Goal: Book appointment/travel/reservation

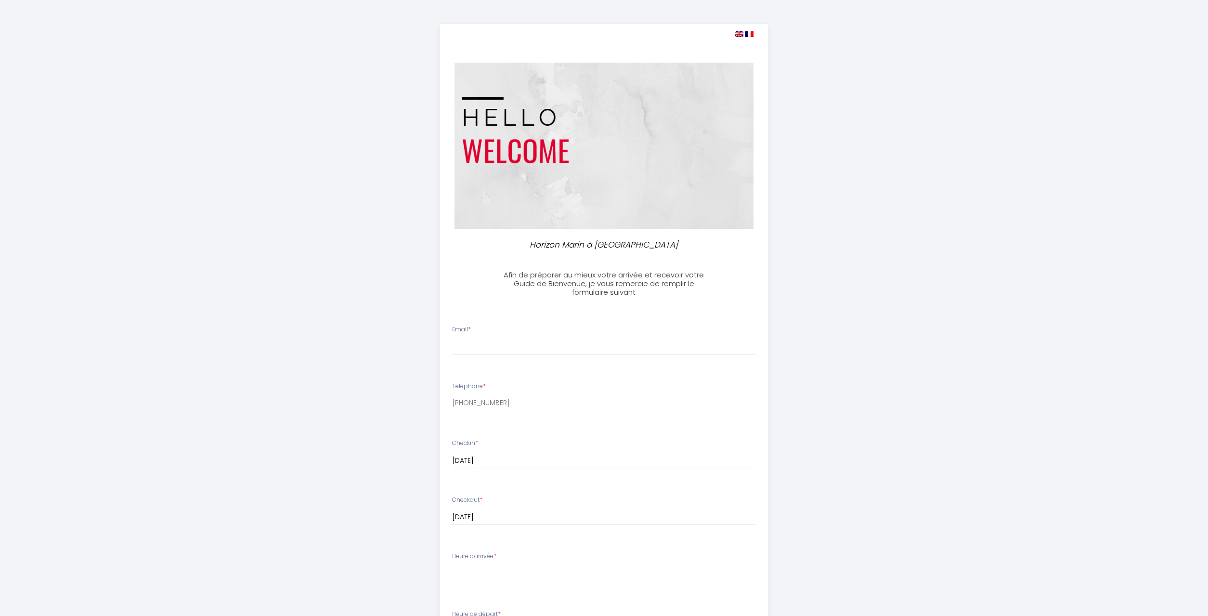
select select
click at [478, 344] on input "Email *" at bounding box center [604, 346] width 304 height 17
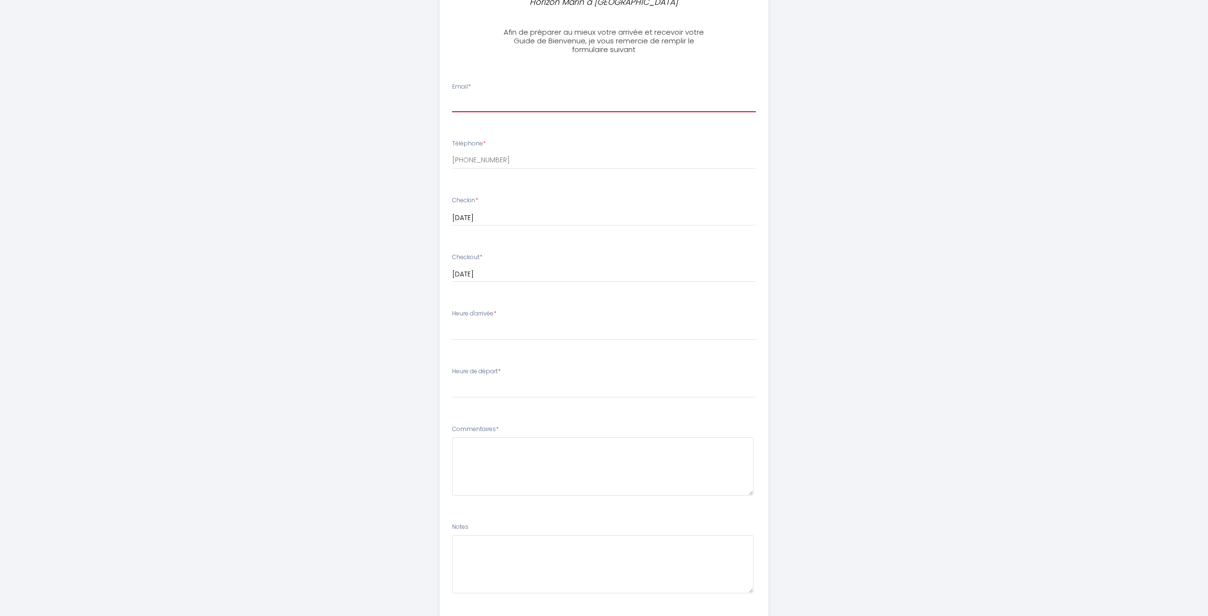
scroll to position [246, 0]
click at [452, 319] on select "14:00 14:30 15:00 15:30 16:00 16:30 17:00 17:30 18:00 18:30 19:00 19:30 20:00 2…" at bounding box center [604, 328] width 304 height 18
select select "15:00"
click option "15:00" at bounding box center [0, 0] width 0 height 0
click at [452, 377] on select "00:00 00:30 01:00 01:30 02:00 02:30 03:00 03:30 04:00 04:30 05:00 05:30 06:00 0…" at bounding box center [604, 386] width 304 height 18
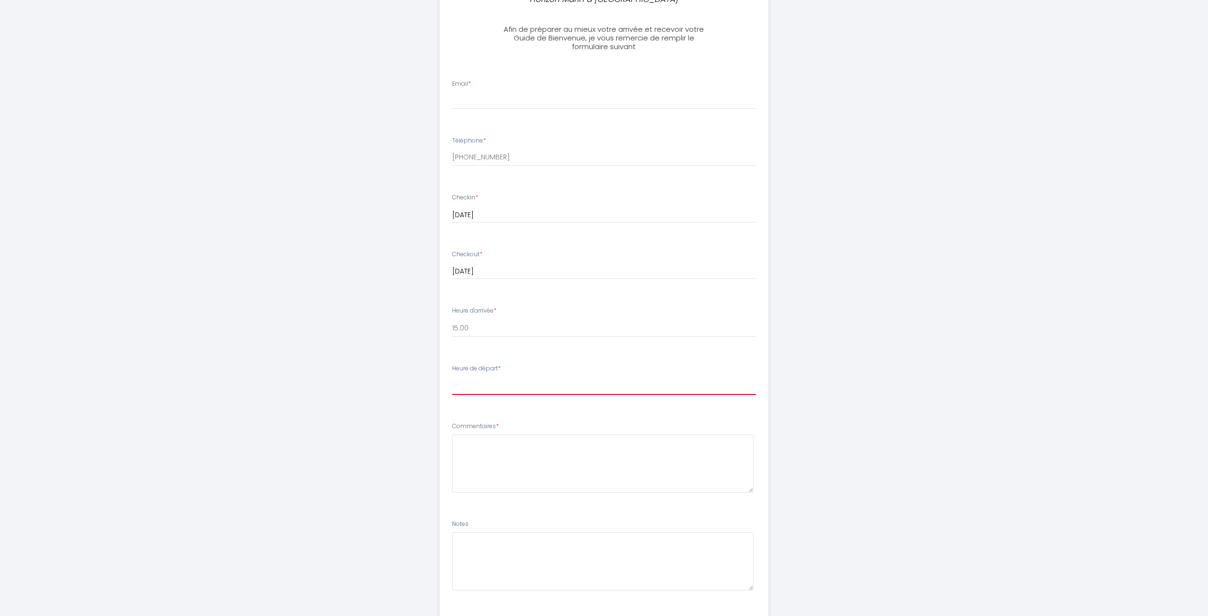
click at [473, 390] on select "00:00 00:30 01:00 01:30 02:00 02:30 03:00 03:30 04:00 04:30 05:00 05:30 06:00 0…" at bounding box center [604, 386] width 304 height 18
click at [389, 371] on div "Horizon Marin à [GEOGRAPHIC_DATA] Afin de préparer au mieux votre arrivée et re…" at bounding box center [604, 213] width 493 height 918
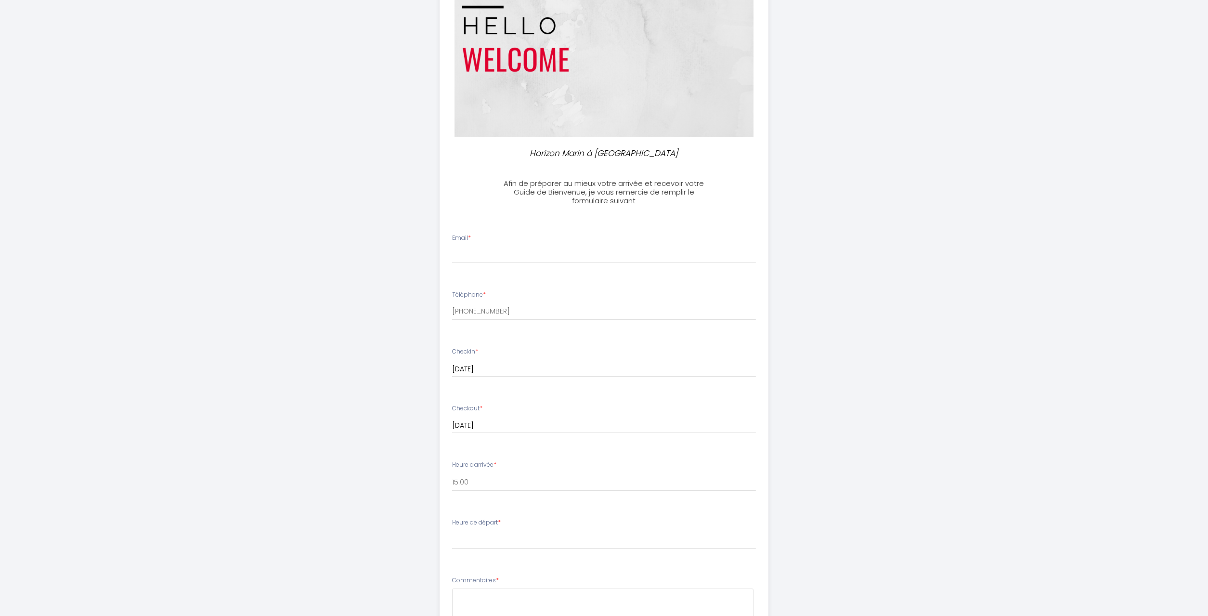
scroll to position [204, 0]
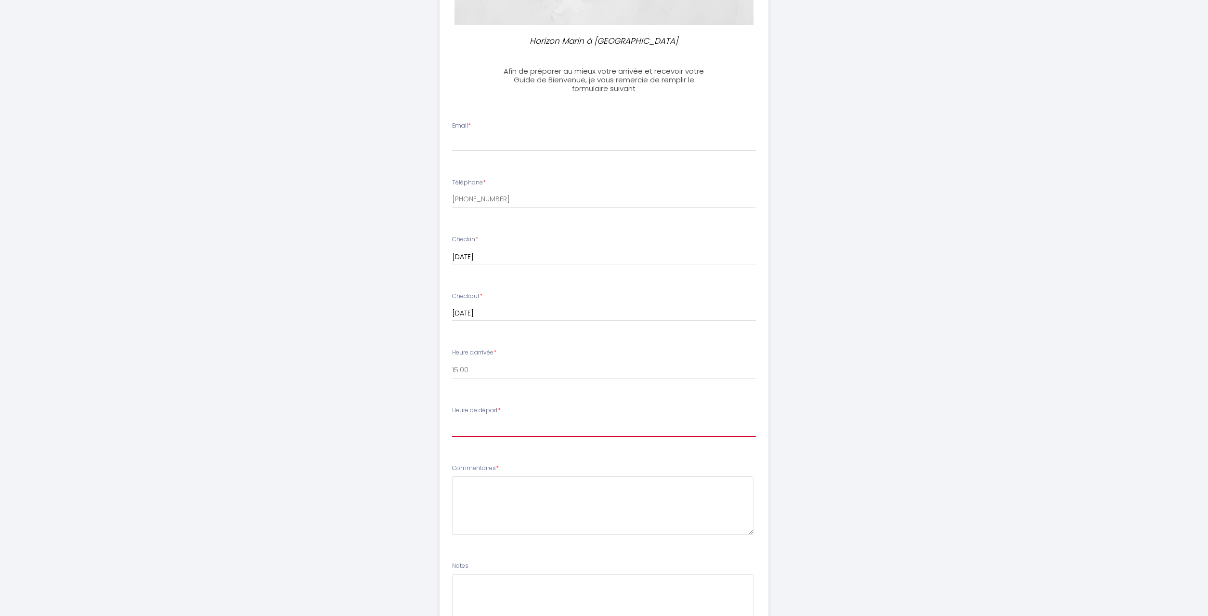
click at [452, 419] on select "00:00 00:30 01:00 01:30 02:00 02:30 03:00 03:30 04:00 04:30 05:00 05:30 06:00 0…" at bounding box center [604, 428] width 304 height 18
click at [388, 404] on div "Horizon Marin à [GEOGRAPHIC_DATA] Afin de préparer au mieux votre arrivée et re…" at bounding box center [604, 255] width 493 height 918
click at [507, 131] on div "Email *" at bounding box center [604, 136] width 316 height 30
click at [497, 144] on input "Email *" at bounding box center [604, 142] width 304 height 17
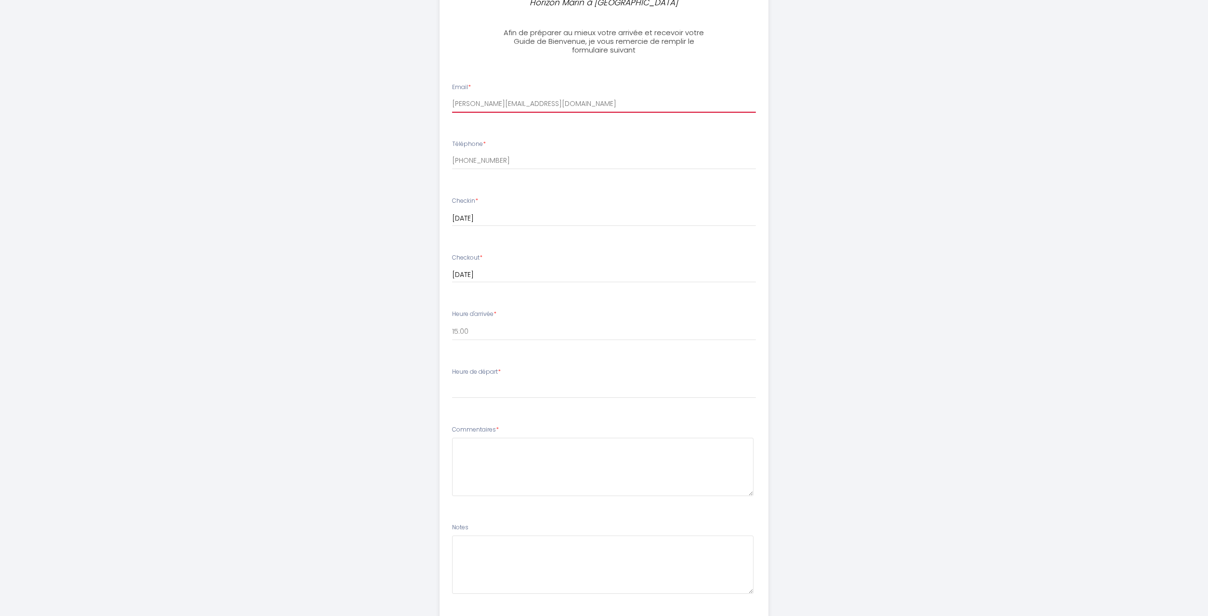
scroll to position [253, 0]
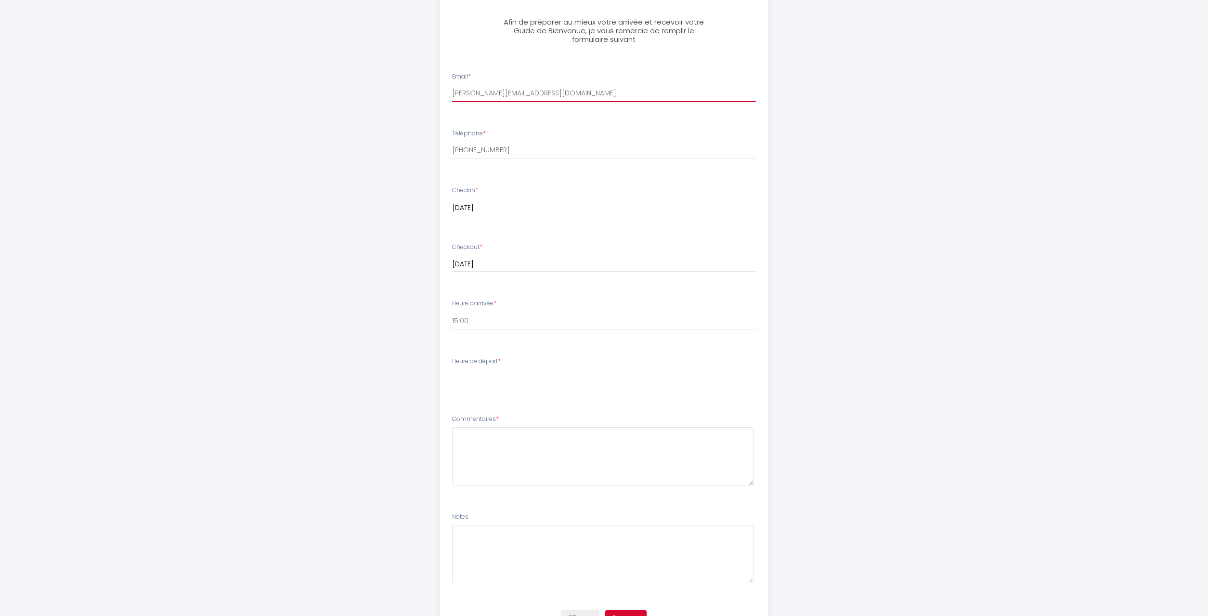
type input "[PERSON_NAME][EMAIL_ADDRESS][DOMAIN_NAME]"
click at [452, 369] on select "00:00 00:30 01:00 01:30 02:00 02:30 03:00 03:30 04:00 04:30 05:00 05:30 06:00 0…" at bounding box center [604, 378] width 304 height 18
drag, startPoint x: 480, startPoint y: 377, endPoint x: 404, endPoint y: 374, distance: 76.6
click at [403, 375] on div "Horizon Marin à [GEOGRAPHIC_DATA] Afin de préparer au mieux votre arrivée et re…" at bounding box center [604, 206] width 493 height 918
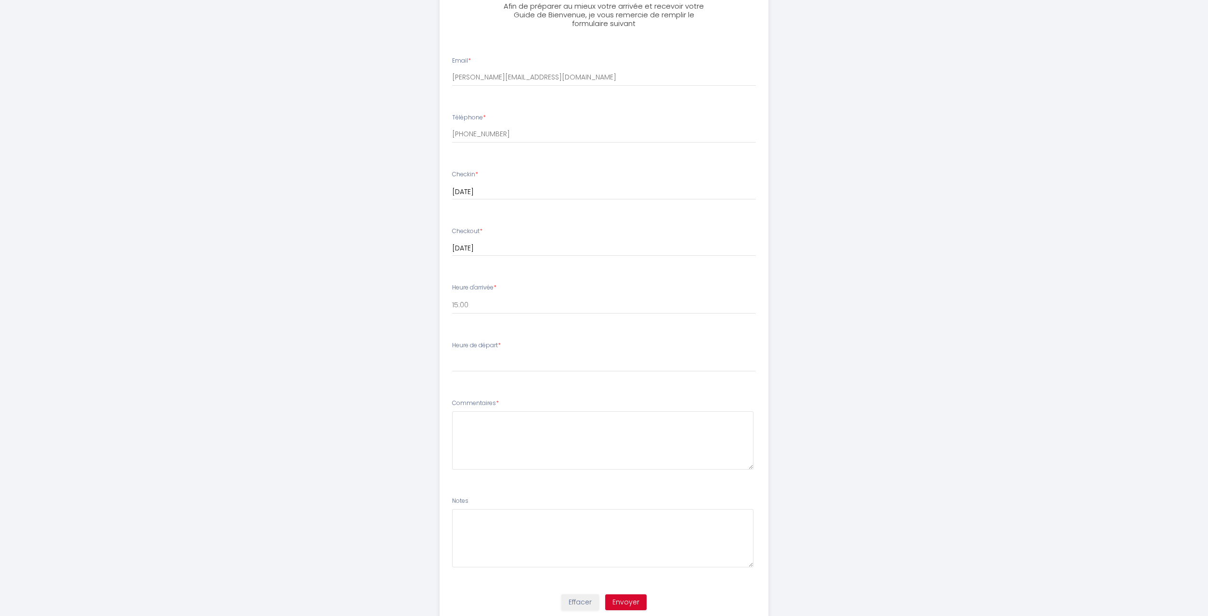
scroll to position [302, 0]
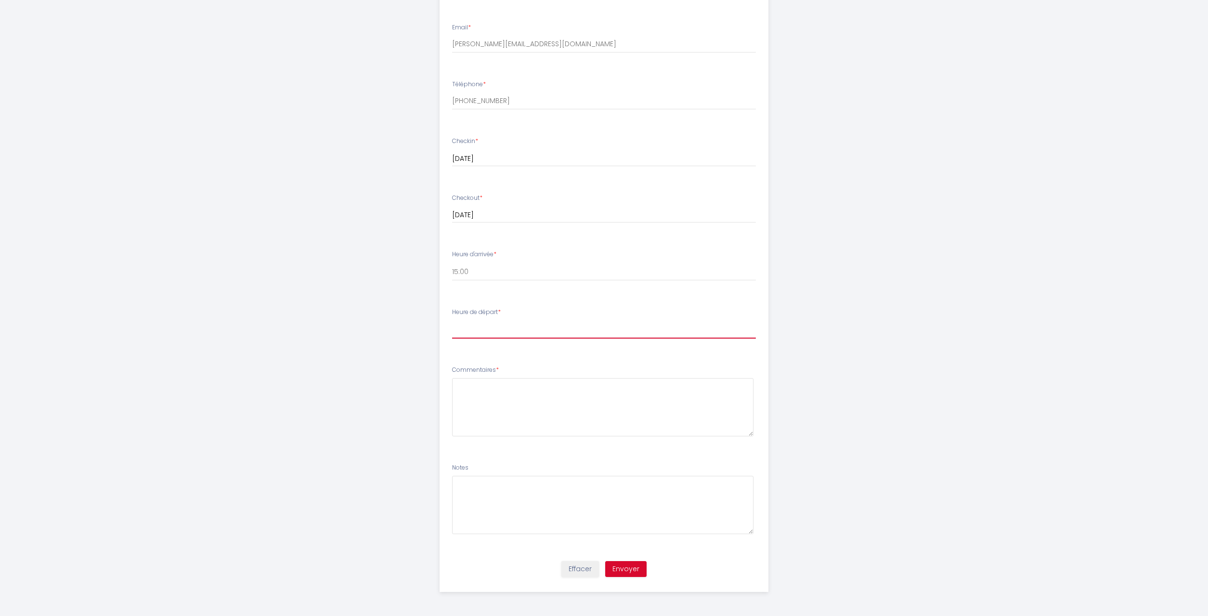
click at [452, 320] on select "00:00 00:30 01:00 01:30 02:00 02:30 03:00 03:30 04:00 04:30 05:00 05:30 06:00 0…" at bounding box center [604, 329] width 304 height 18
select select "10:00"
click option "10:00" at bounding box center [0, 0] width 0 height 0
click at [474, 393] on textarea at bounding box center [603, 407] width 302 height 58
drag, startPoint x: 844, startPoint y: 376, endPoint x: 839, endPoint y: 380, distance: 6.6
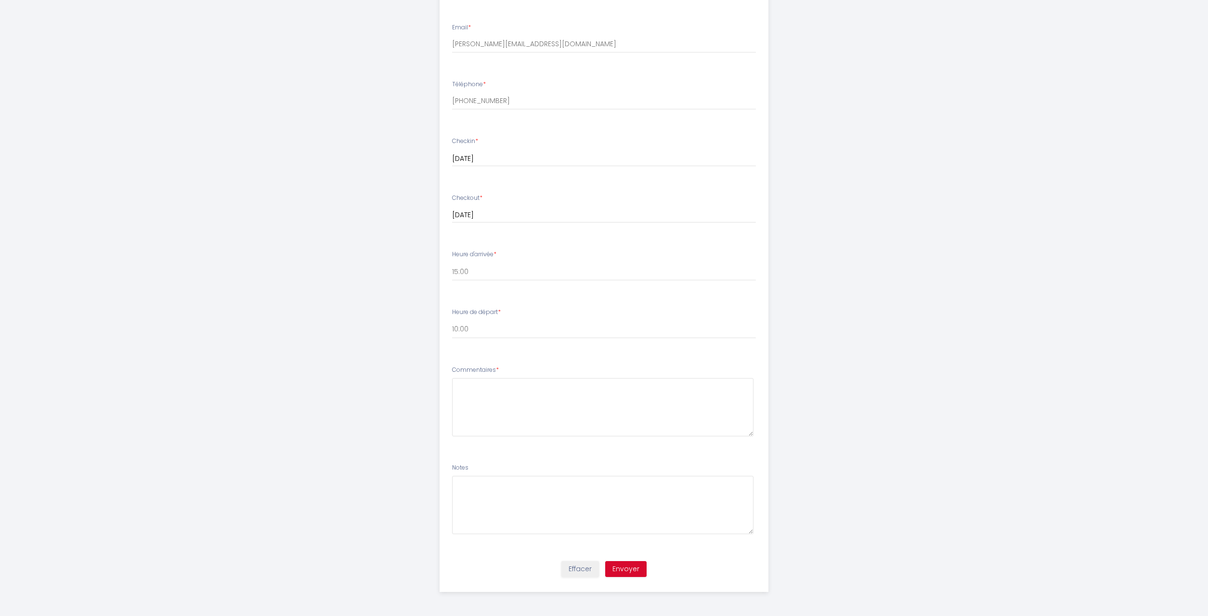
click at [842, 378] on div "Horizon Marin à [GEOGRAPHIC_DATA] Afin de préparer au mieux votre arrivée et re…" at bounding box center [604, 157] width 493 height 918
click at [629, 564] on button "Envoyer" at bounding box center [625, 569] width 41 height 16
click at [536, 417] on textarea at bounding box center [603, 407] width 302 height 58
type textarea "néant"
click at [623, 571] on button "Envoyer" at bounding box center [625, 569] width 41 height 16
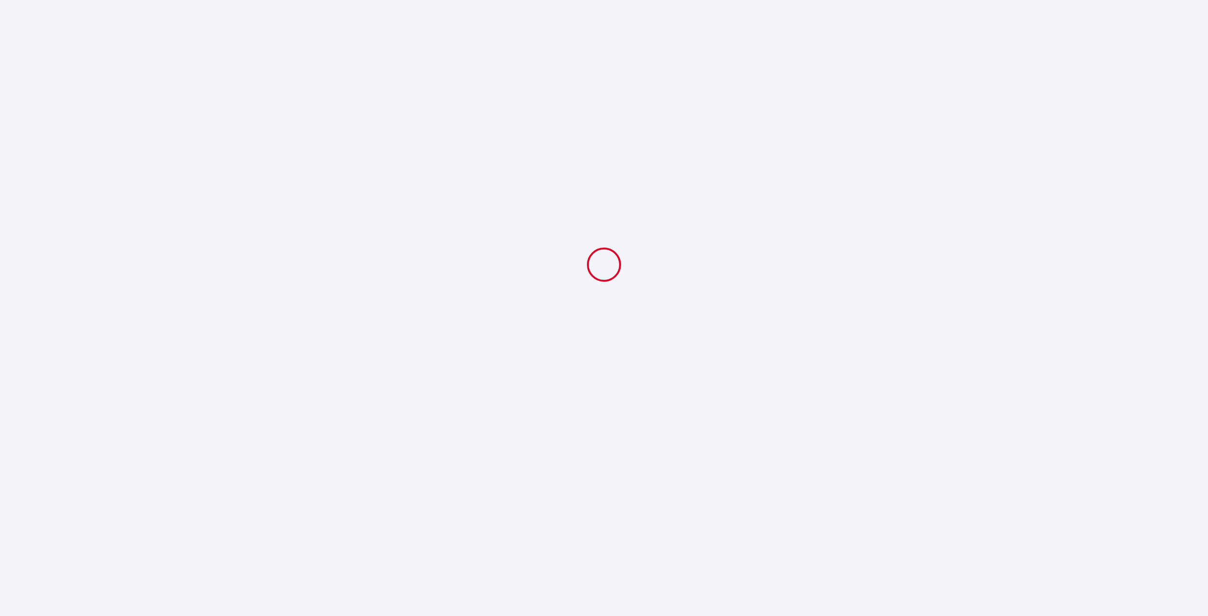
scroll to position [0, 0]
select select "15:00"
select select "10:00"
